Goal: Find specific page/section: Find specific page/section

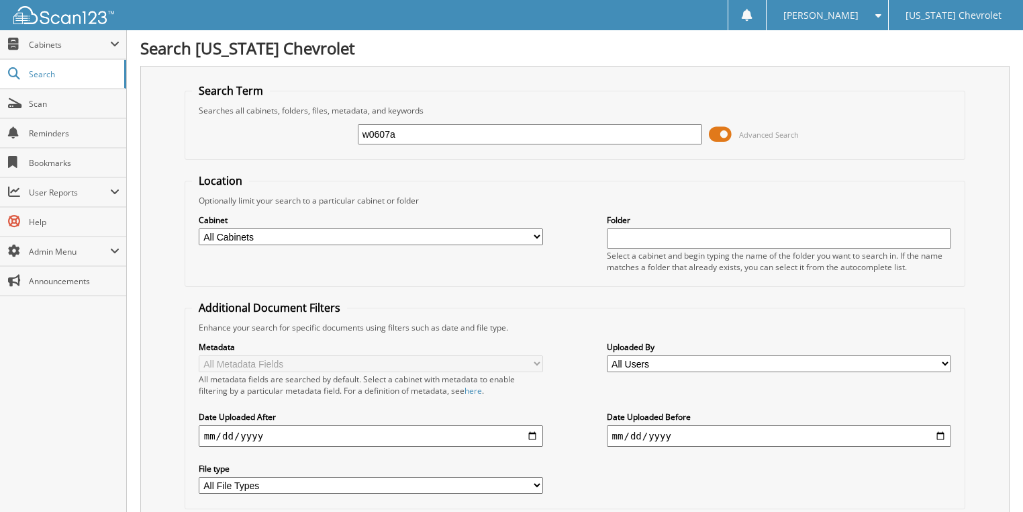
type input "w0607a"
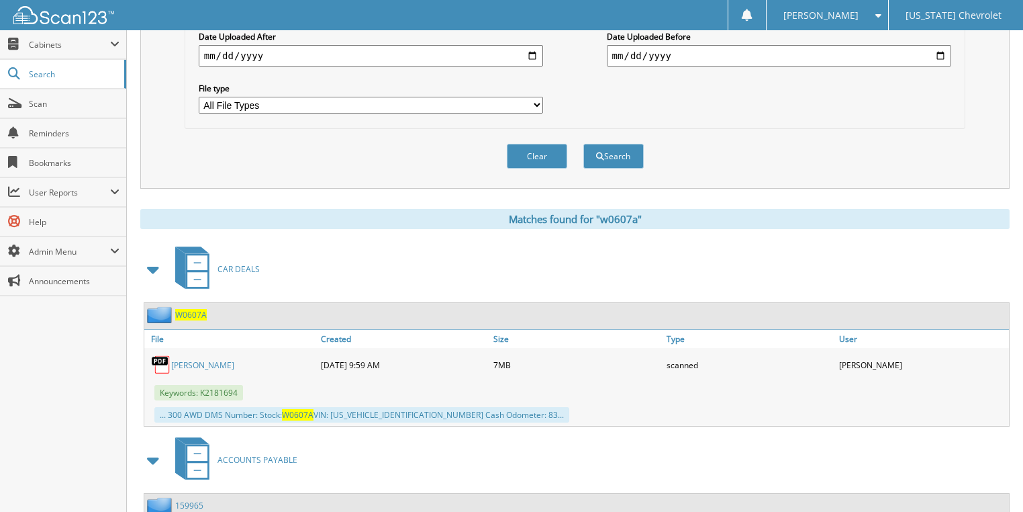
scroll to position [430, 0]
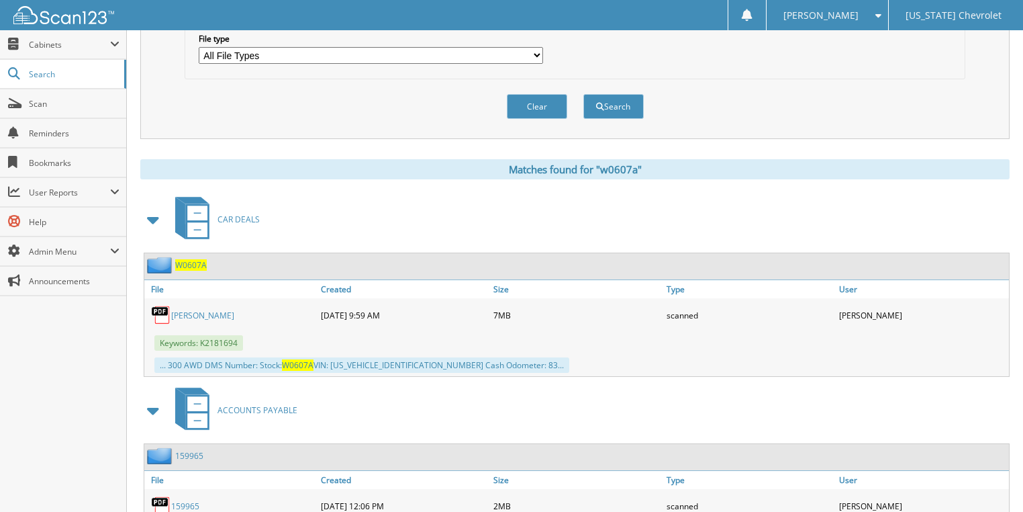
click at [193, 309] on link "MORGAN" at bounding box center [202, 314] width 63 height 11
click at [77, 75] on span "Search" at bounding box center [73, 73] width 89 height 11
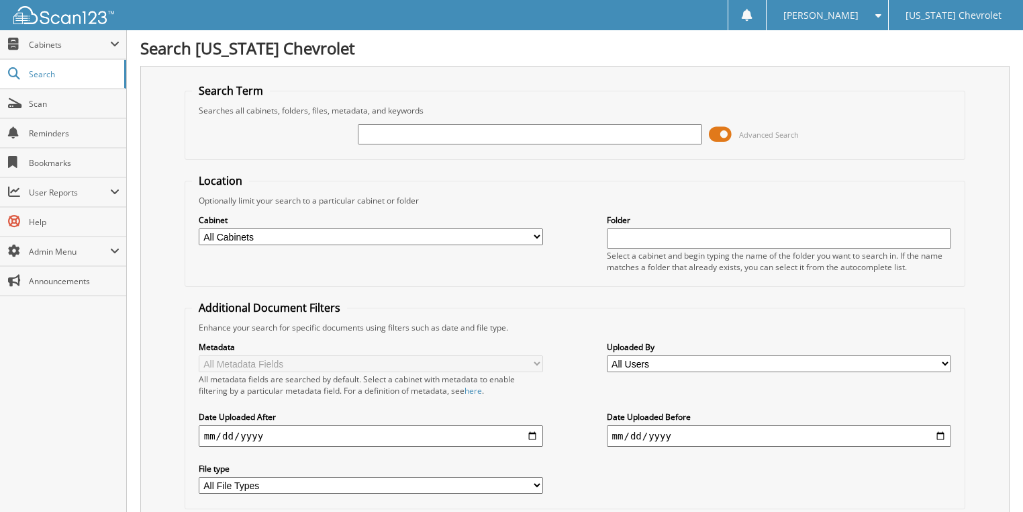
scroll to position [85, 0]
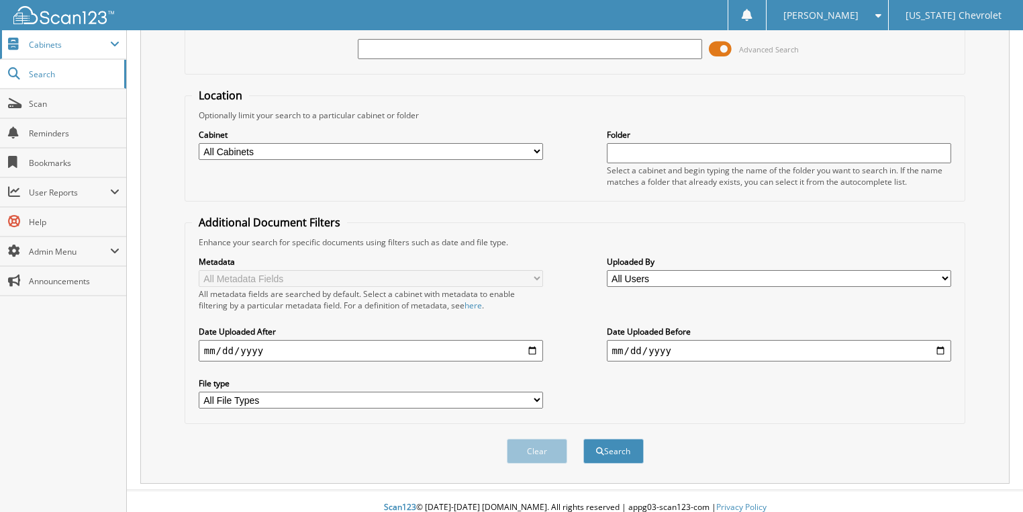
click at [67, 50] on span "Cabinets" at bounding box center [63, 44] width 126 height 29
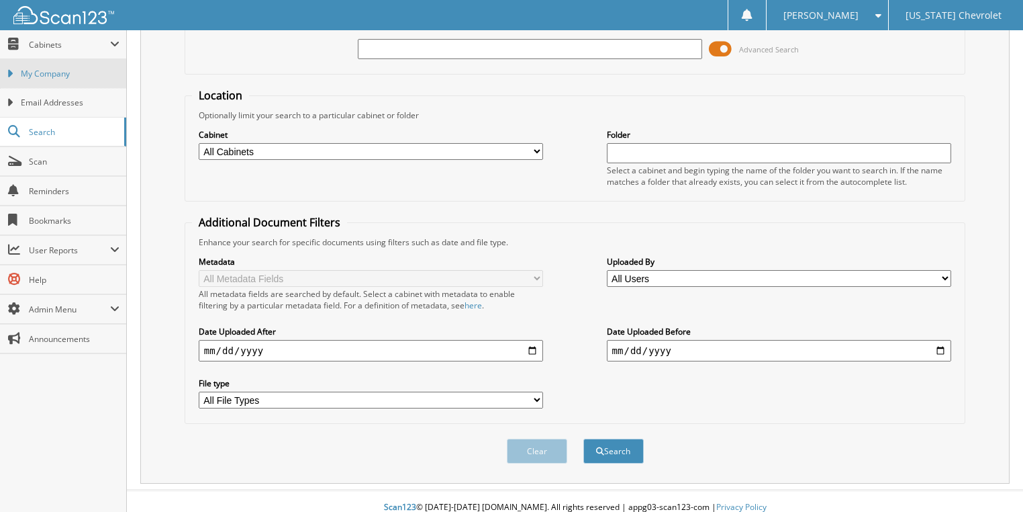
click at [67, 75] on span "My Company" at bounding box center [70, 74] width 99 height 12
